Goal: Task Accomplishment & Management: Manage account settings

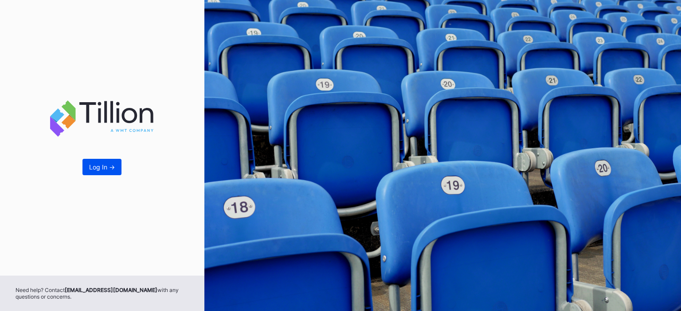
click at [96, 173] on button "Log In ->" at bounding box center [101, 167] width 39 height 16
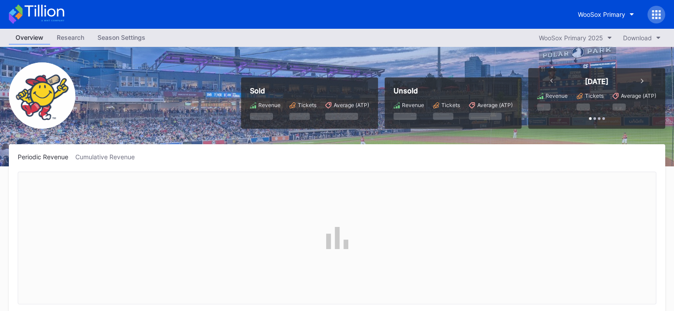
scroll to position [806, 0]
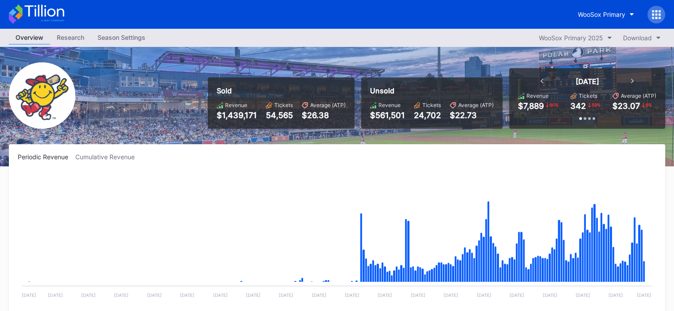
click at [118, 42] on div "Season Settings" at bounding box center [121, 37] width 61 height 13
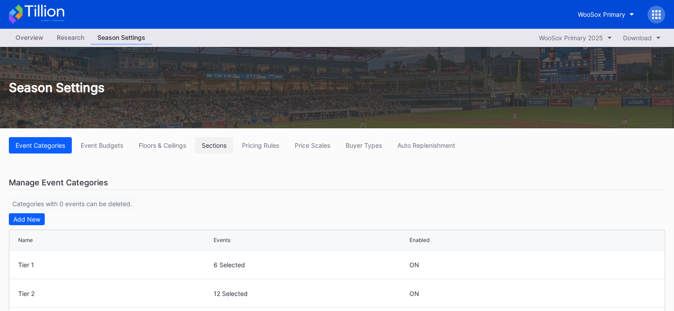
click at [222, 148] on button "Sections" at bounding box center [214, 145] width 38 height 16
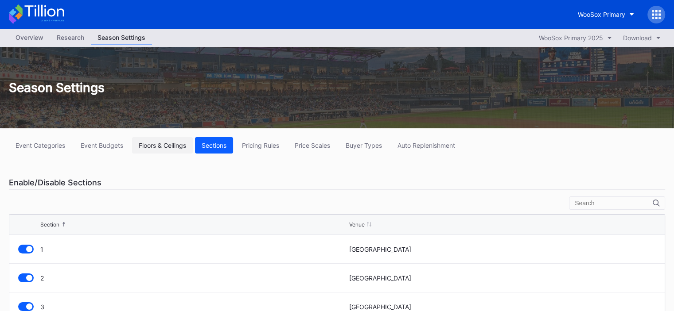
click at [158, 146] on div "Floors & Ceilings" at bounding box center [162, 146] width 47 height 8
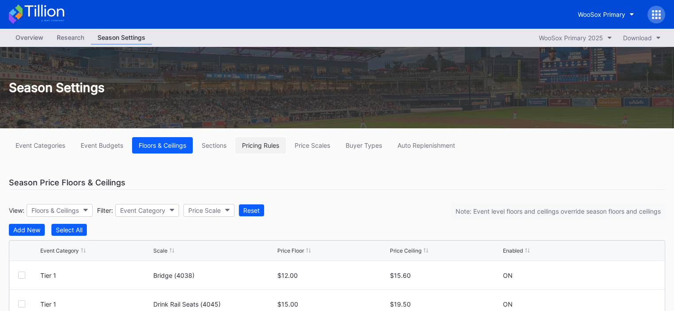
click at [263, 147] on div "Pricing Rules" at bounding box center [260, 146] width 37 height 8
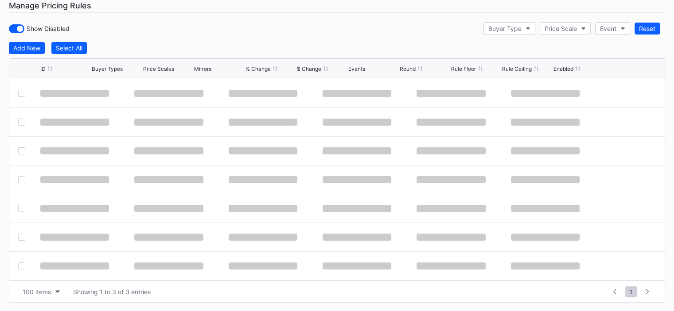
scroll to position [83, 0]
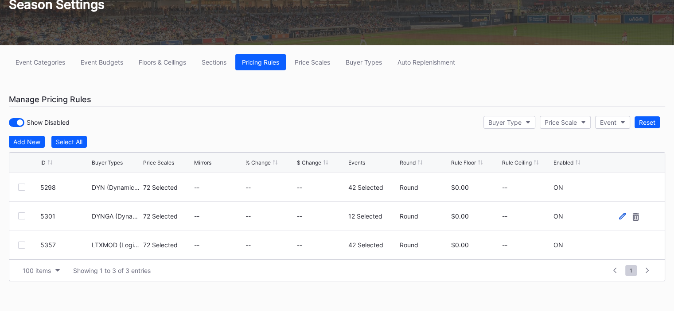
click at [619, 216] on icon at bounding box center [622, 216] width 7 height 7
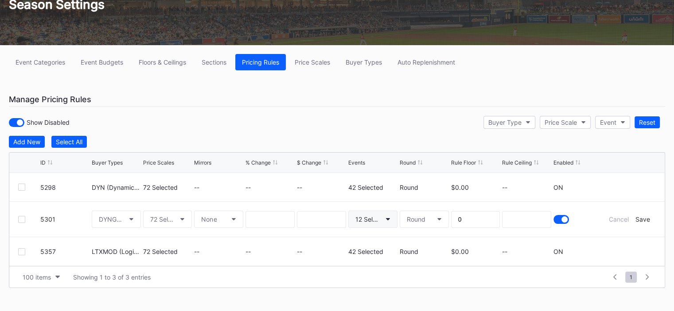
click at [383, 218] on button "12 Selected" at bounding box center [372, 219] width 49 height 17
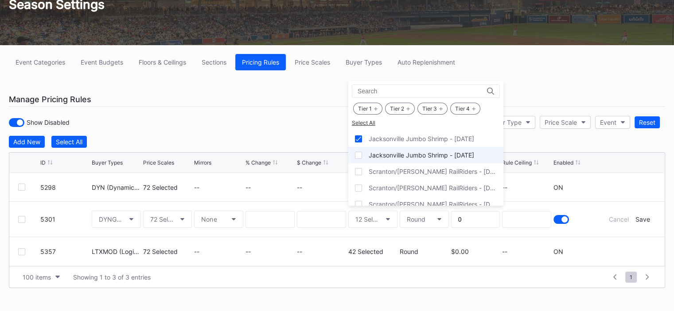
scroll to position [443, 0]
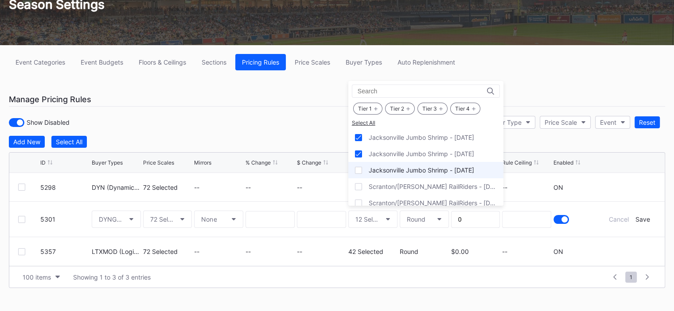
click at [359, 168] on div at bounding box center [358, 170] width 7 height 7
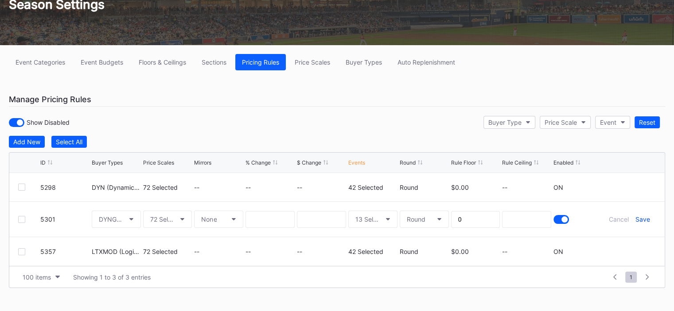
click at [640, 219] on div "Save" at bounding box center [642, 220] width 15 height 8
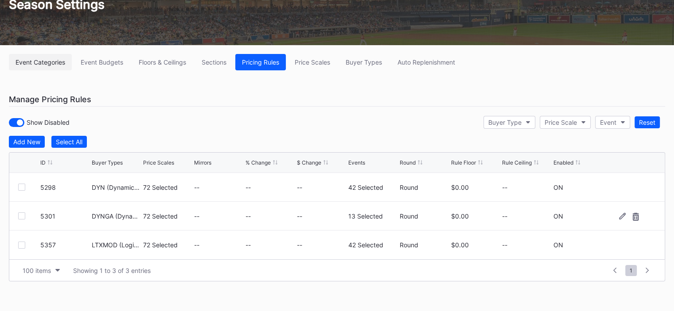
click at [20, 69] on button "Event Categories" at bounding box center [40, 62] width 63 height 16
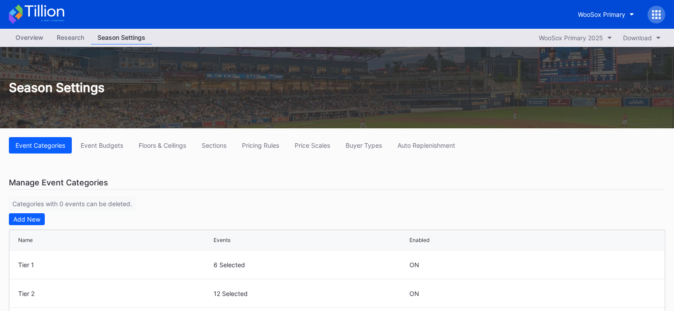
click at [30, 35] on div "Overview" at bounding box center [29, 37] width 41 height 13
